Goal: Book appointment/travel/reservation

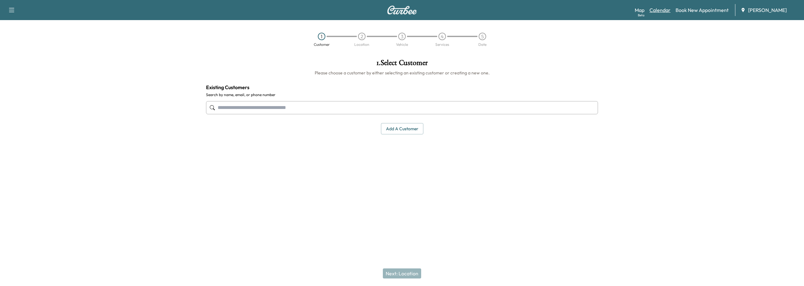
click at [659, 12] on link "Calendar" at bounding box center [659, 10] width 21 height 8
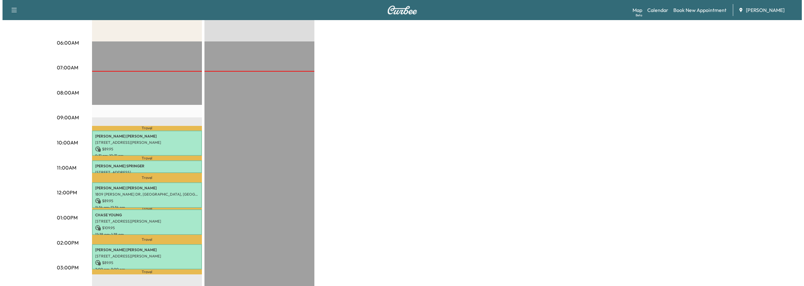
scroll to position [126, 0]
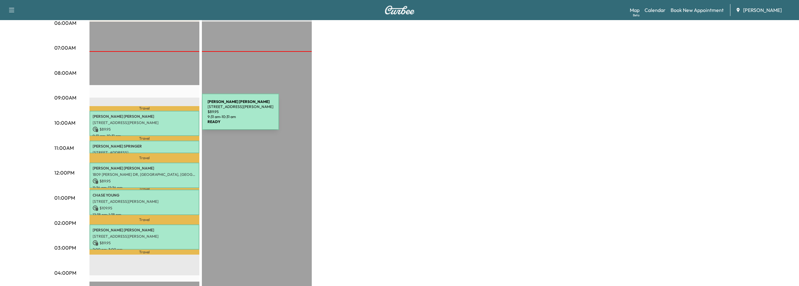
click at [155, 116] on p "[PERSON_NAME]" at bounding box center [145, 116] width 104 height 5
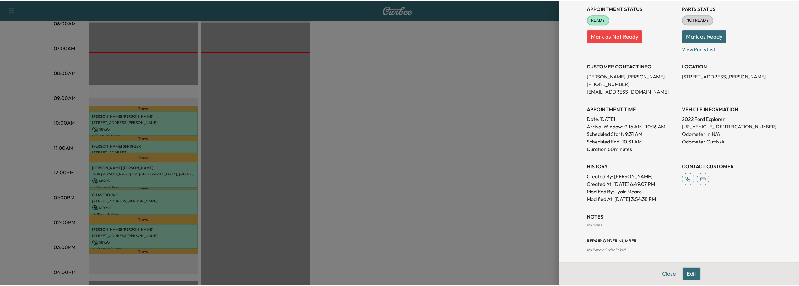
scroll to position [77, 0]
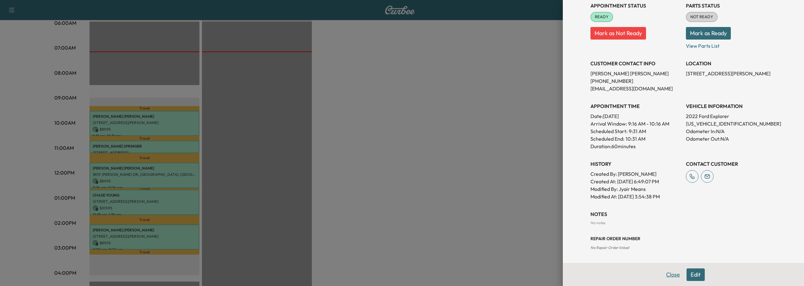
click at [669, 274] on button "Close" at bounding box center [673, 274] width 22 height 13
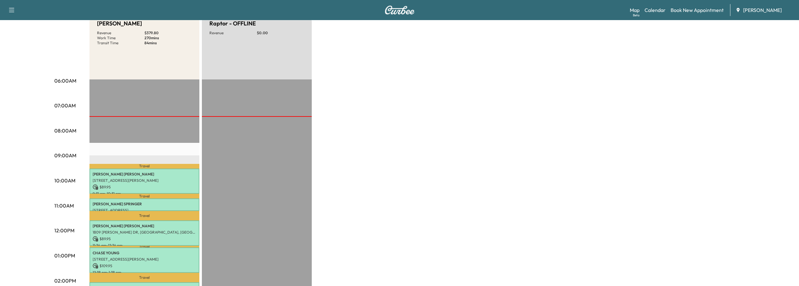
scroll to position [0, 0]
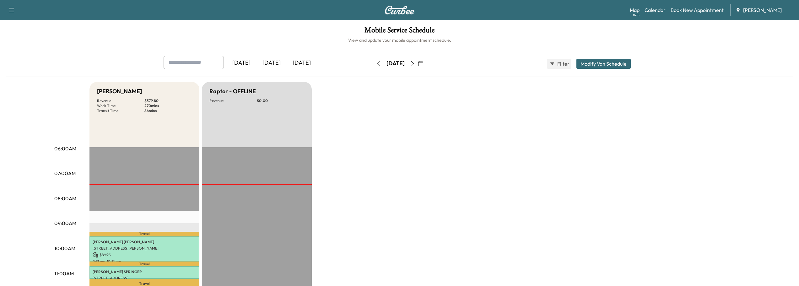
click at [423, 63] on icon "button" at bounding box center [420, 63] width 5 height 5
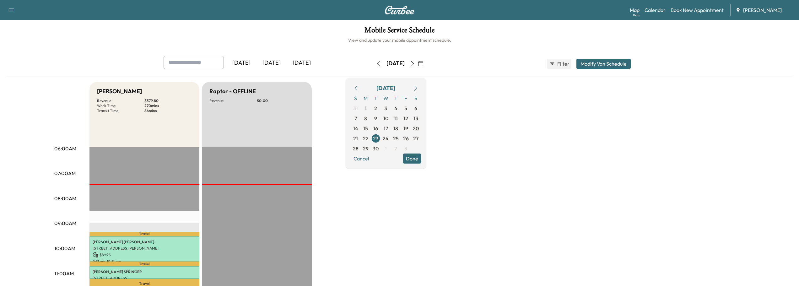
click at [418, 88] on icon "button" at bounding box center [415, 88] width 5 height 5
click at [418, 89] on icon "button" at bounding box center [415, 88] width 5 height 5
click at [409, 151] on span "28" at bounding box center [406, 149] width 6 height 8
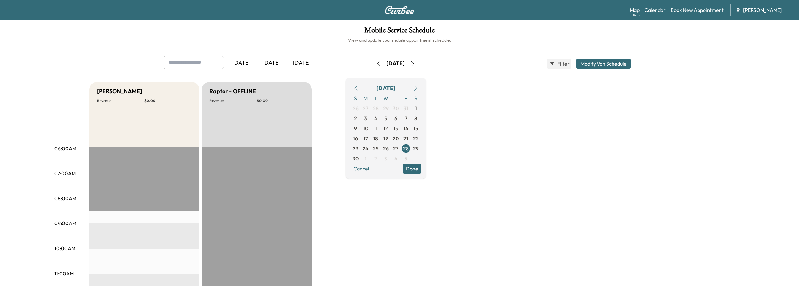
click at [418, 89] on icon "button" at bounding box center [415, 88] width 5 height 5
click at [408, 119] on span "12" at bounding box center [405, 119] width 5 height 8
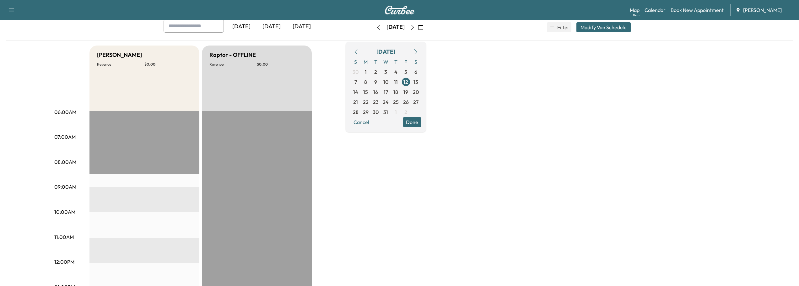
scroll to position [31, 0]
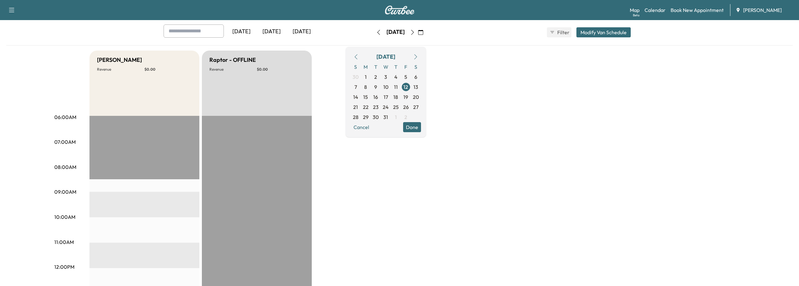
click at [423, 33] on icon "button" at bounding box center [420, 32] width 5 height 5
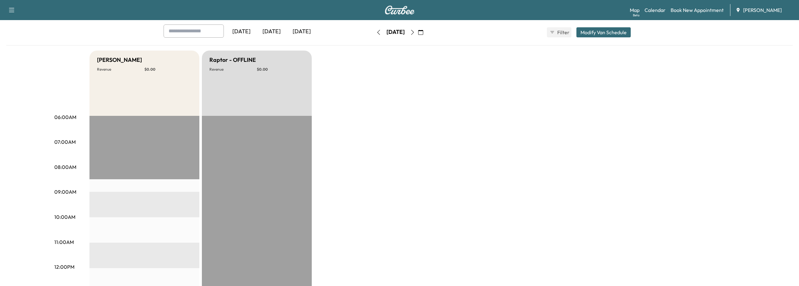
click at [405, 32] on div "[DATE]" at bounding box center [395, 32] width 18 height 8
click at [423, 33] on icon "button" at bounding box center [420, 32] width 5 height 5
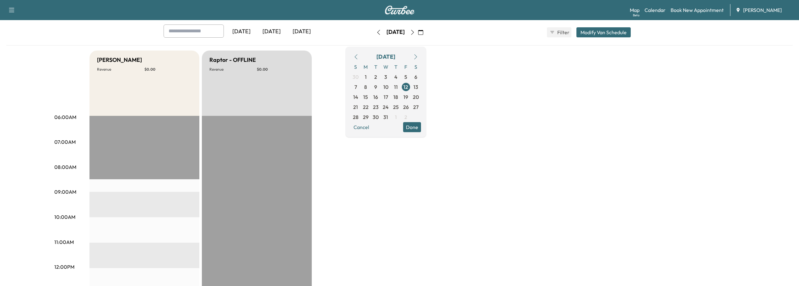
click at [358, 56] on icon "button" at bounding box center [355, 56] width 5 height 5
